Goal: Task Accomplishment & Management: Manage account settings

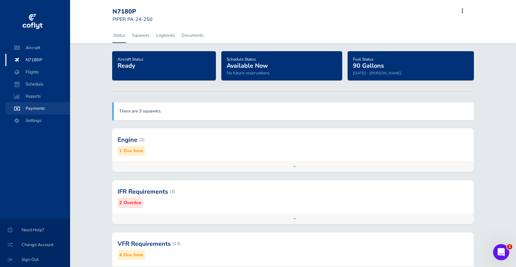
click at [57, 109] on span "Payments" at bounding box center [37, 108] width 51 height 12
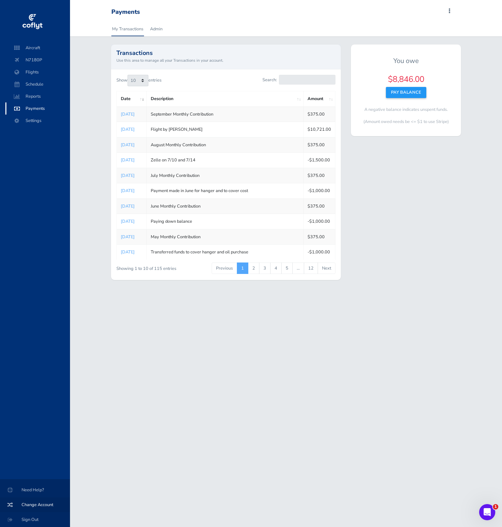
click at [47, 267] on span "Change Account" at bounding box center [35, 504] width 54 height 12
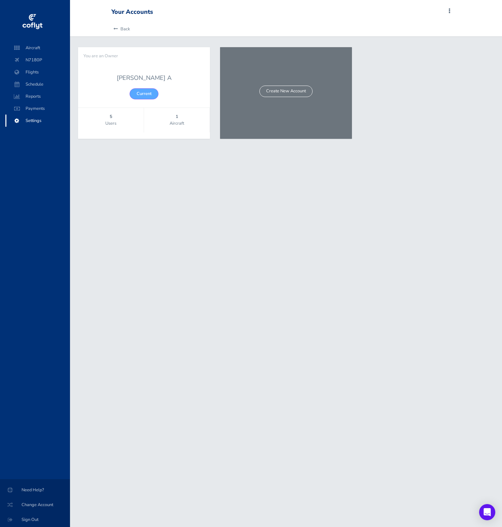
click at [107, 267] on div "Your Accounts Add Squawk Add Flight Add Reservation B Profile Settings Users Ai…" at bounding box center [286, 263] width 432 height 527
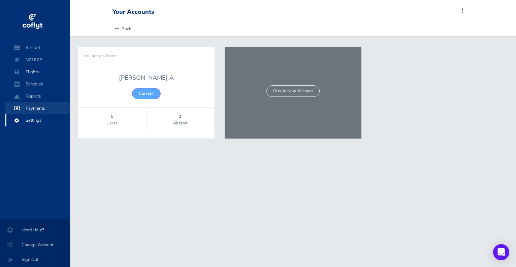
click at [39, 110] on span "Payments" at bounding box center [37, 108] width 51 height 12
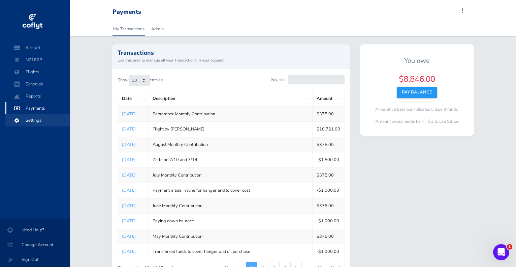
click at [42, 119] on span "Settings" at bounding box center [37, 120] width 51 height 12
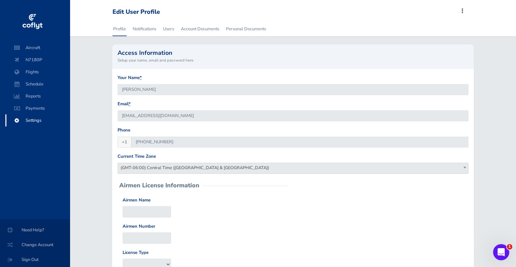
click at [36, 121] on span "Settings" at bounding box center [37, 120] width 51 height 12
click at [145, 27] on link "Notifications" at bounding box center [144, 29] width 25 height 15
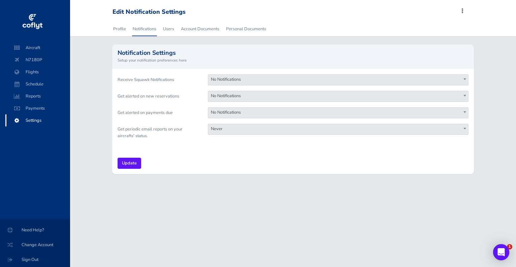
click at [178, 28] on div "Profile Notifications Users Account Documents Personal Documents" at bounding box center [292, 29] width 371 height 15
click at [120, 34] on link "Profile" at bounding box center [119, 29] width 14 height 15
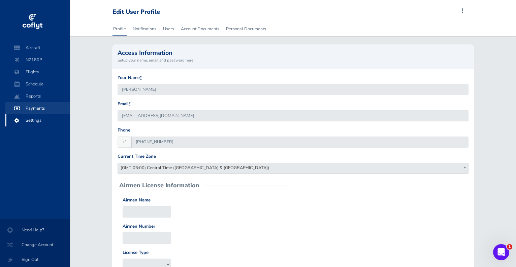
click at [43, 109] on span "Payments" at bounding box center [37, 108] width 51 height 12
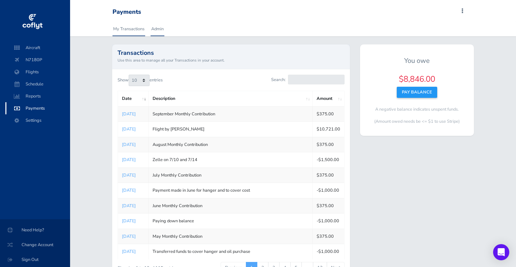
click at [157, 27] on link "Admin" at bounding box center [158, 29] width 14 height 15
